Goal: Information Seeking & Learning: Learn about a topic

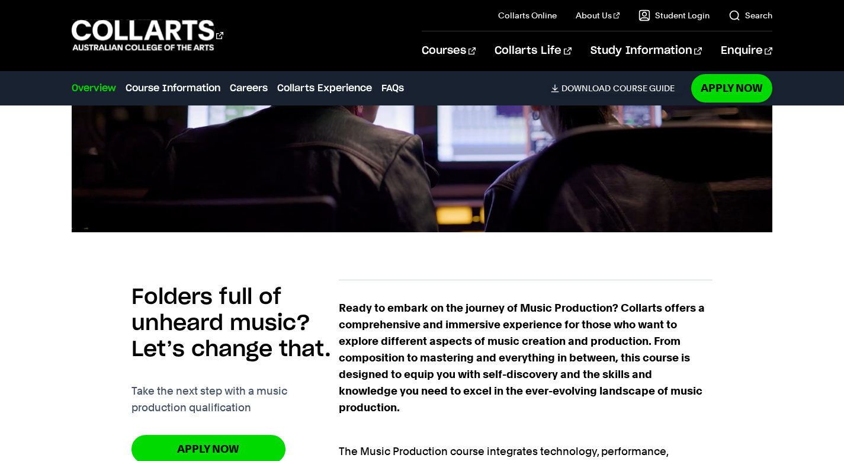
scroll to position [586, 0]
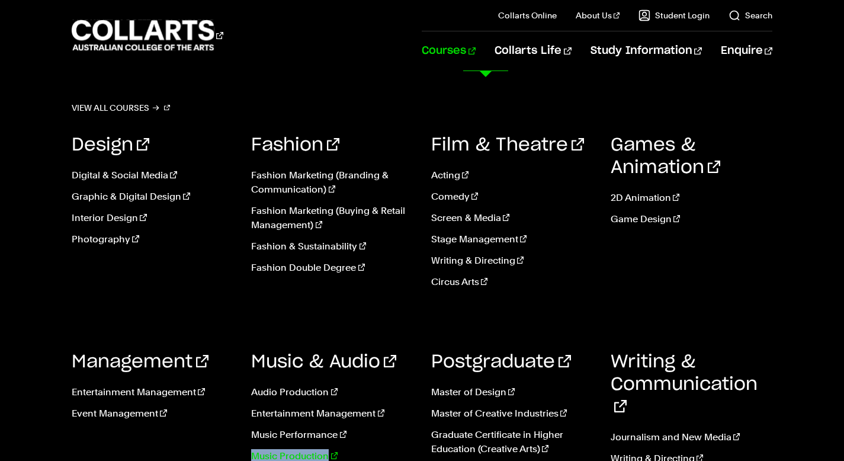
click at [297, 456] on link "Music Production" at bounding box center [332, 456] width 162 height 14
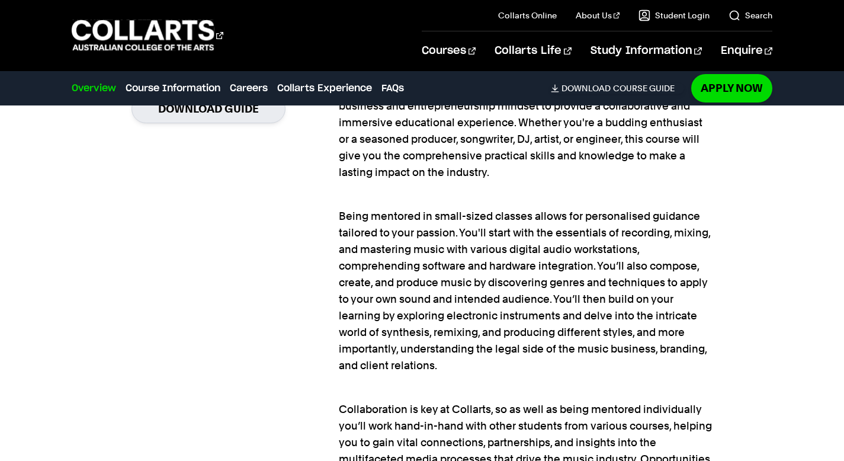
scroll to position [966, 0]
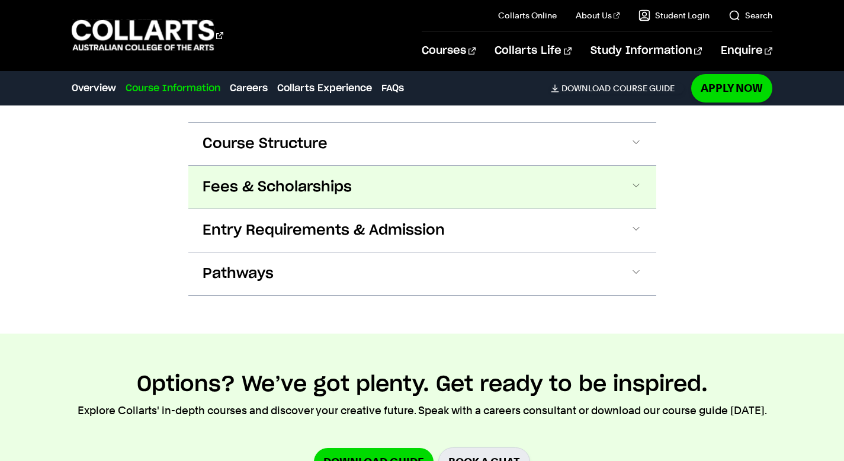
click at [381, 178] on button "Fees & Scholarships" at bounding box center [422, 187] width 468 height 43
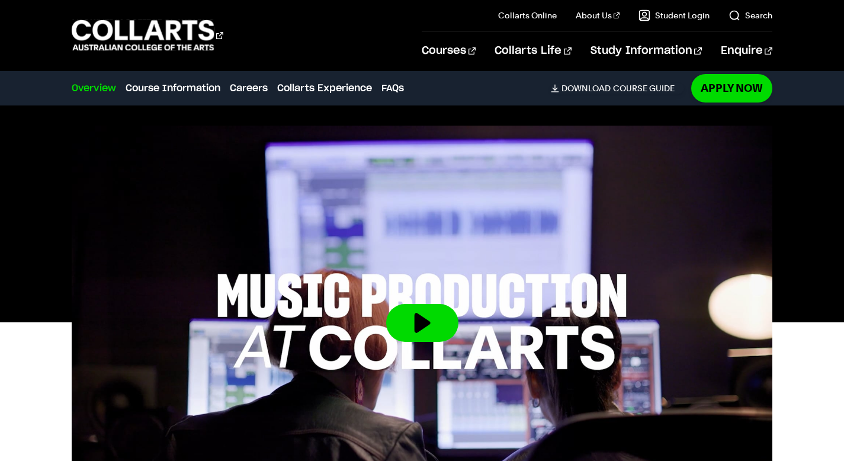
scroll to position [0, 0]
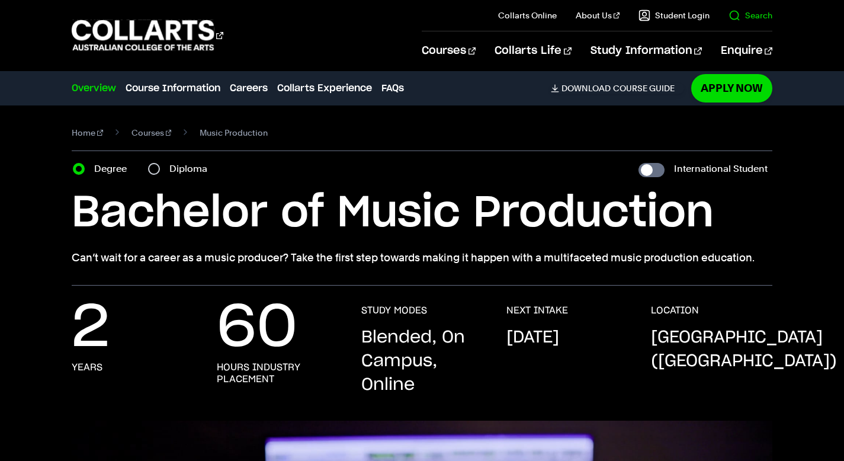
click at [753, 23] on il "Search" at bounding box center [741, 15] width 63 height 31
click at [753, 18] on link "Search" at bounding box center [751, 15] width 44 height 12
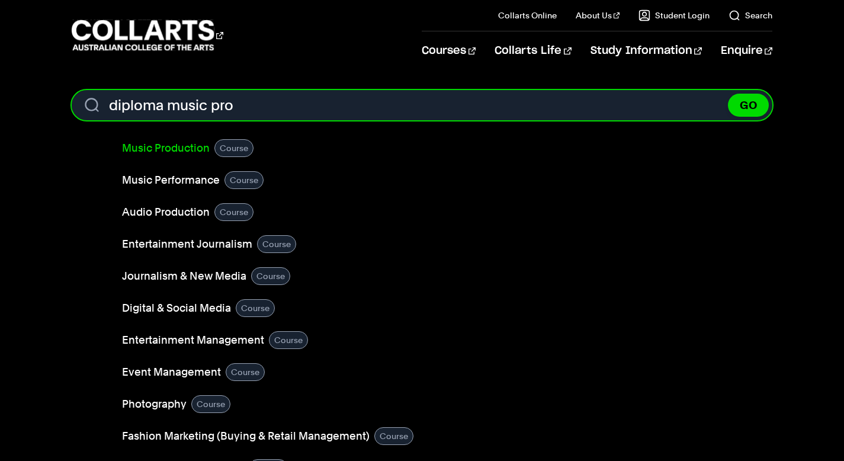
type input "diploma music pro"
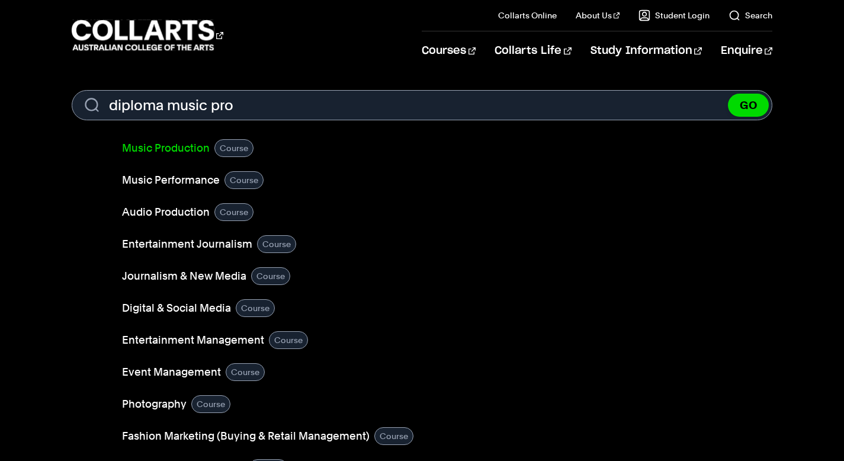
click at [184, 149] on link "Music Production" at bounding box center [166, 148] width 88 height 17
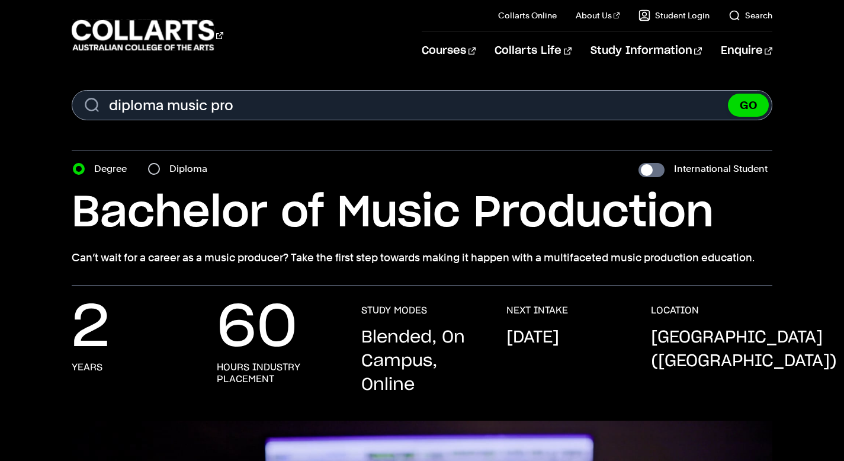
click at [163, 162] on div "Diploma" at bounding box center [181, 169] width 66 height 17
click at [156, 169] on input "Diploma" at bounding box center [154, 169] width 12 height 12
radio input "true"
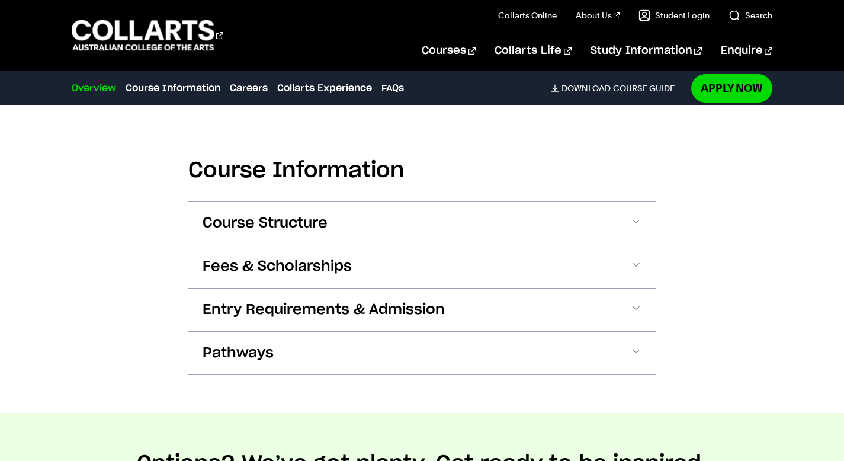
scroll to position [1541, 0]
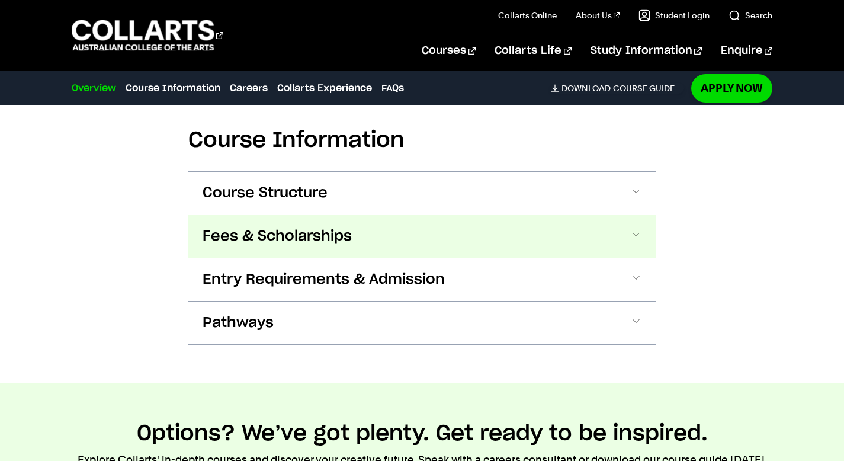
click at [514, 229] on button "Fees & Scholarships" at bounding box center [422, 236] width 468 height 43
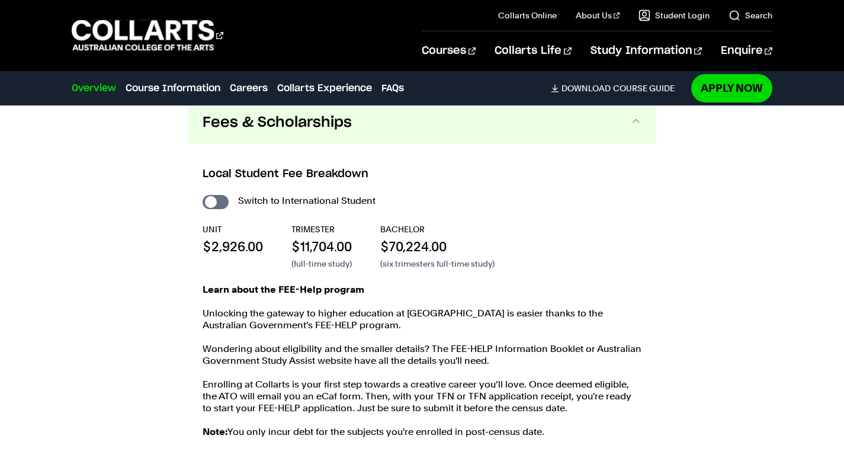
scroll to position [1651, 0]
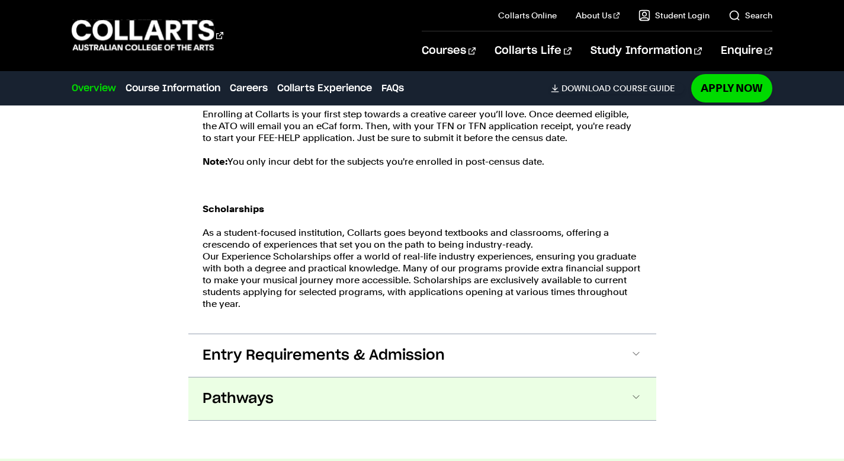
click at [290, 381] on button "Pathways" at bounding box center [422, 398] width 468 height 43
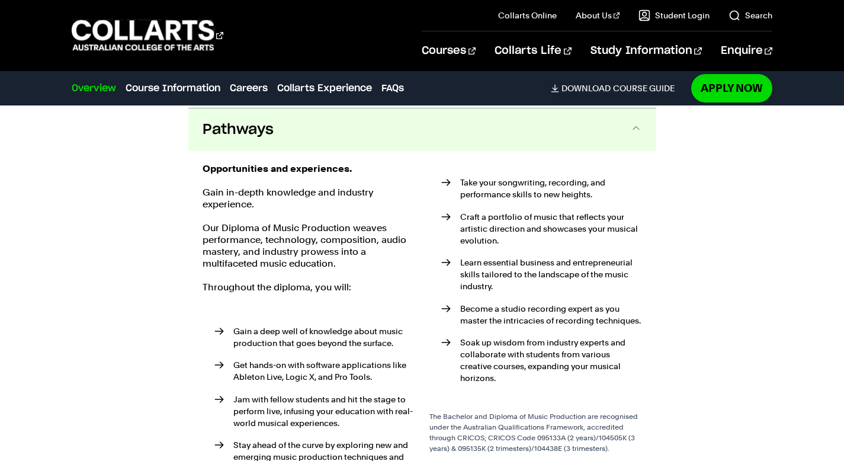
click at [286, 363] on ul "Gain a deep well of knowledge about music production that goes beyond the surfa…" at bounding box center [309, 400] width 213 height 190
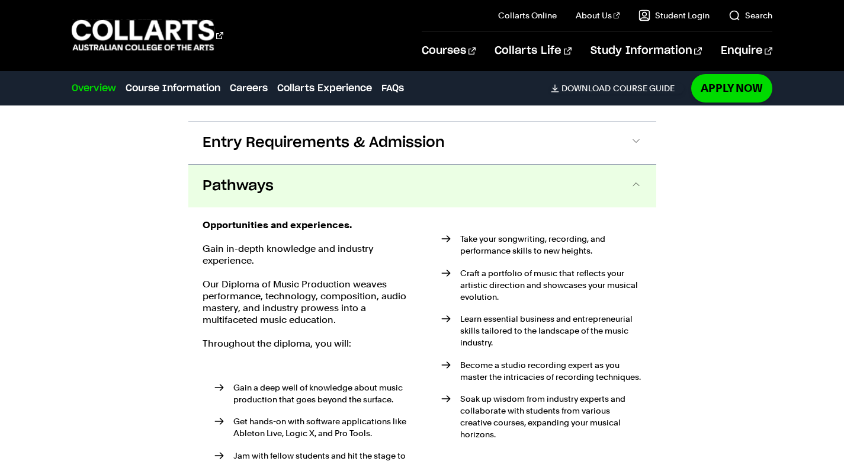
scroll to position [2055, 0]
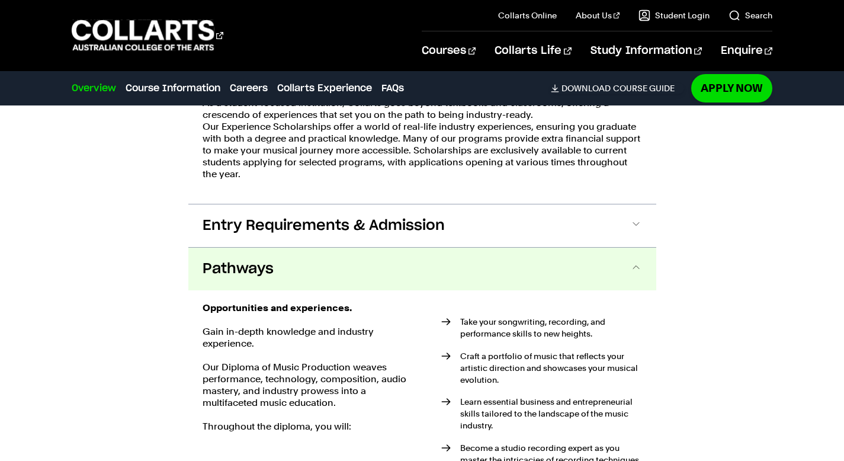
click at [283, 278] on button "Pathways" at bounding box center [422, 269] width 468 height 43
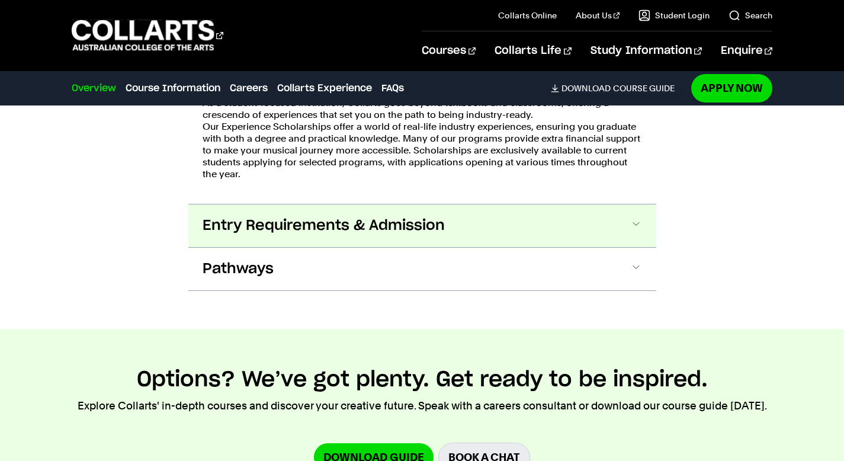
click at [283, 243] on button "Entry Requirements & Admission" at bounding box center [422, 225] width 468 height 43
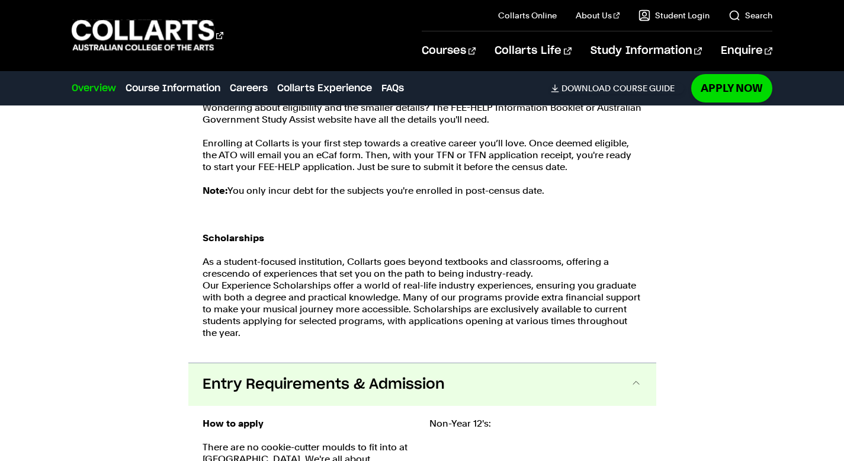
scroll to position [1913, 0]
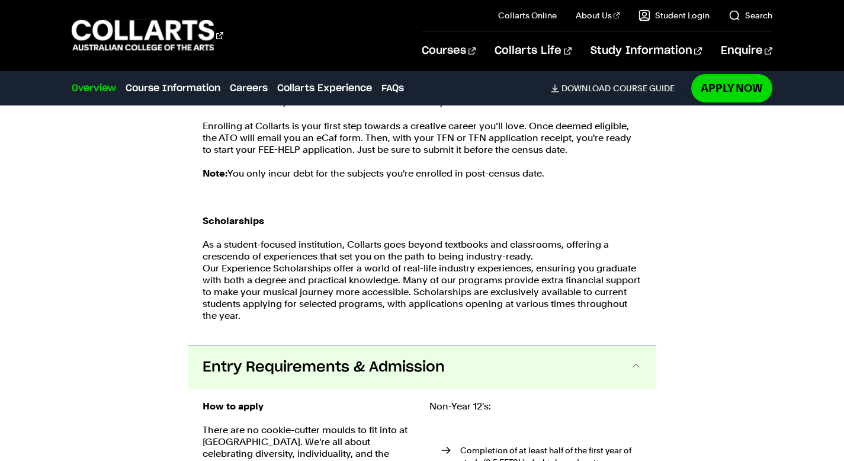
click at [285, 373] on span "Entry Requirements & Admission" at bounding box center [324, 367] width 242 height 19
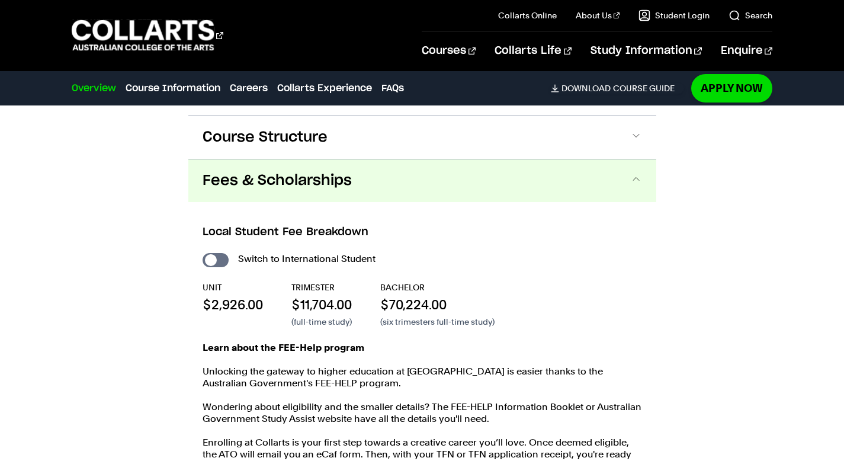
scroll to position [1585, 0]
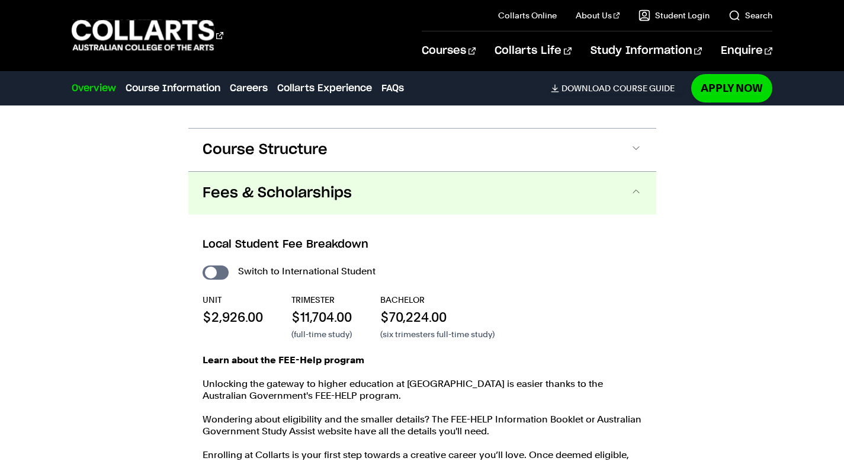
click at [230, 320] on p "$2,926.00" at bounding box center [233, 317] width 60 height 18
click at [211, 272] on input "International Student" at bounding box center [216, 272] width 26 height 14
checkbox input "true"
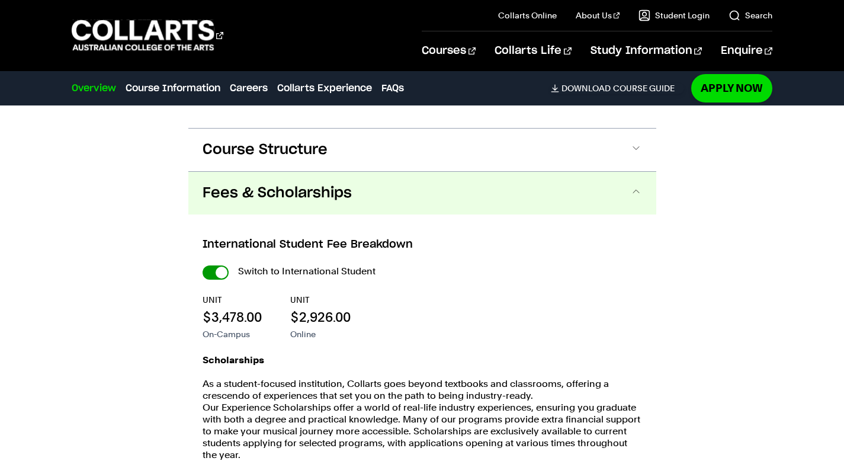
click at [220, 272] on input "International Student" at bounding box center [216, 272] width 26 height 14
checkbox input "false"
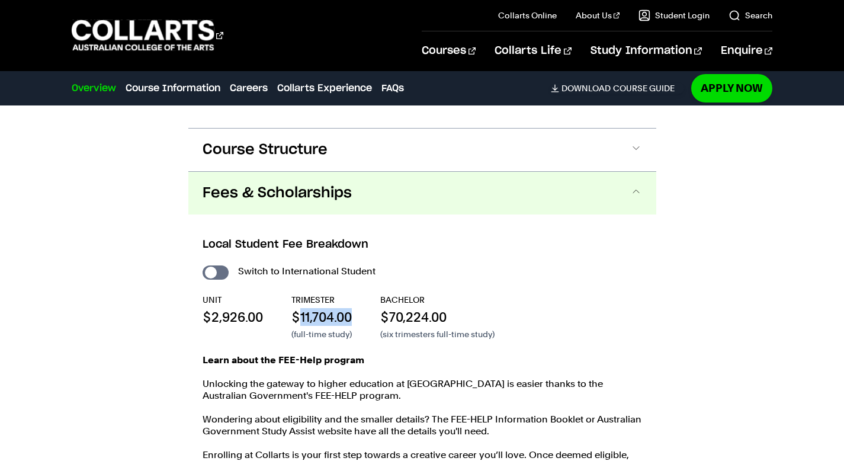
drag, startPoint x: 302, startPoint y: 318, endPoint x: 351, endPoint y: 320, distance: 48.6
click at [351, 320] on p "$11,704.00" at bounding box center [321, 317] width 60 height 18
